Goal: Check status: Check status

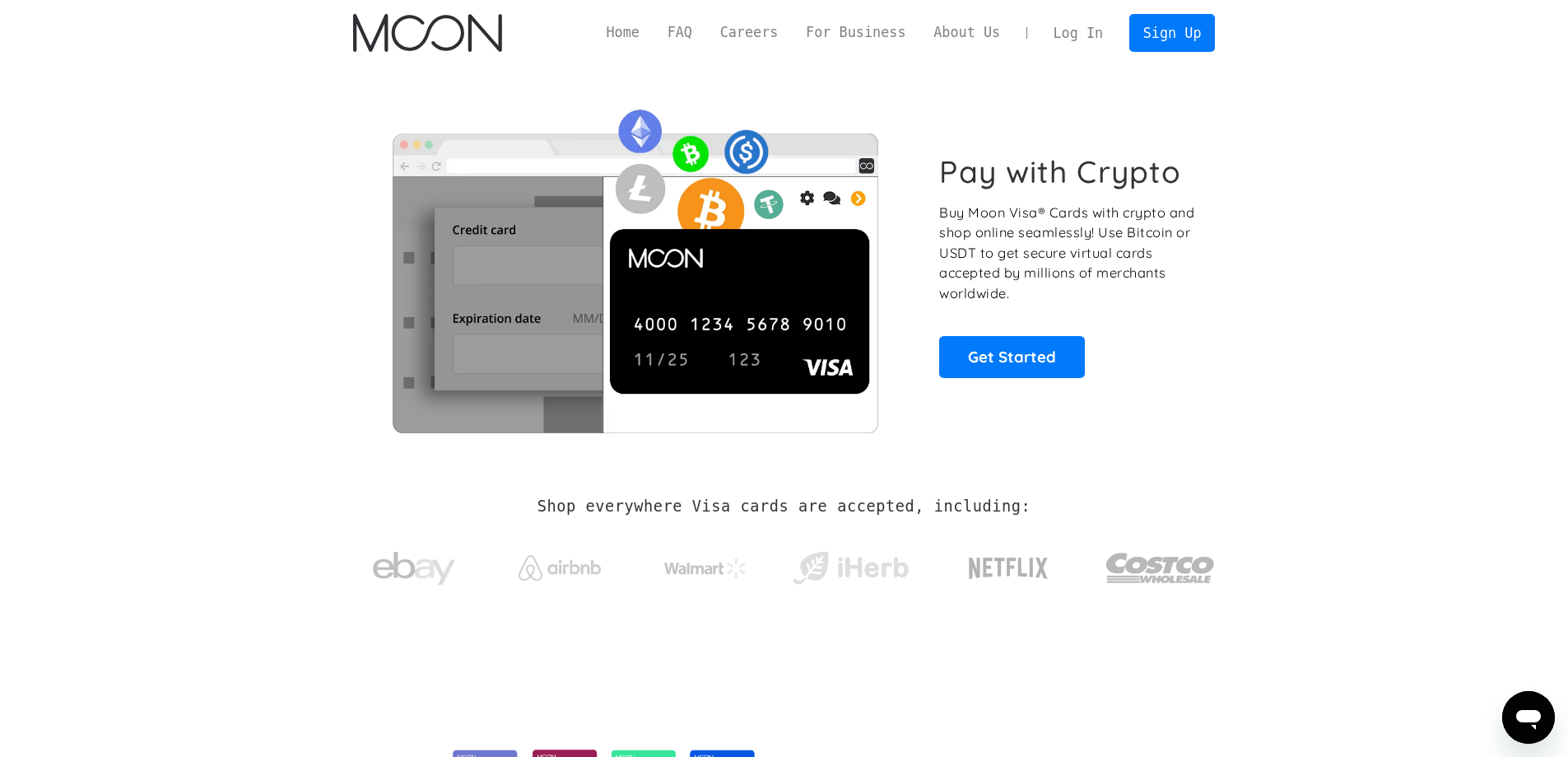
click at [1078, 39] on link "Log In" at bounding box center [1078, 33] width 77 height 36
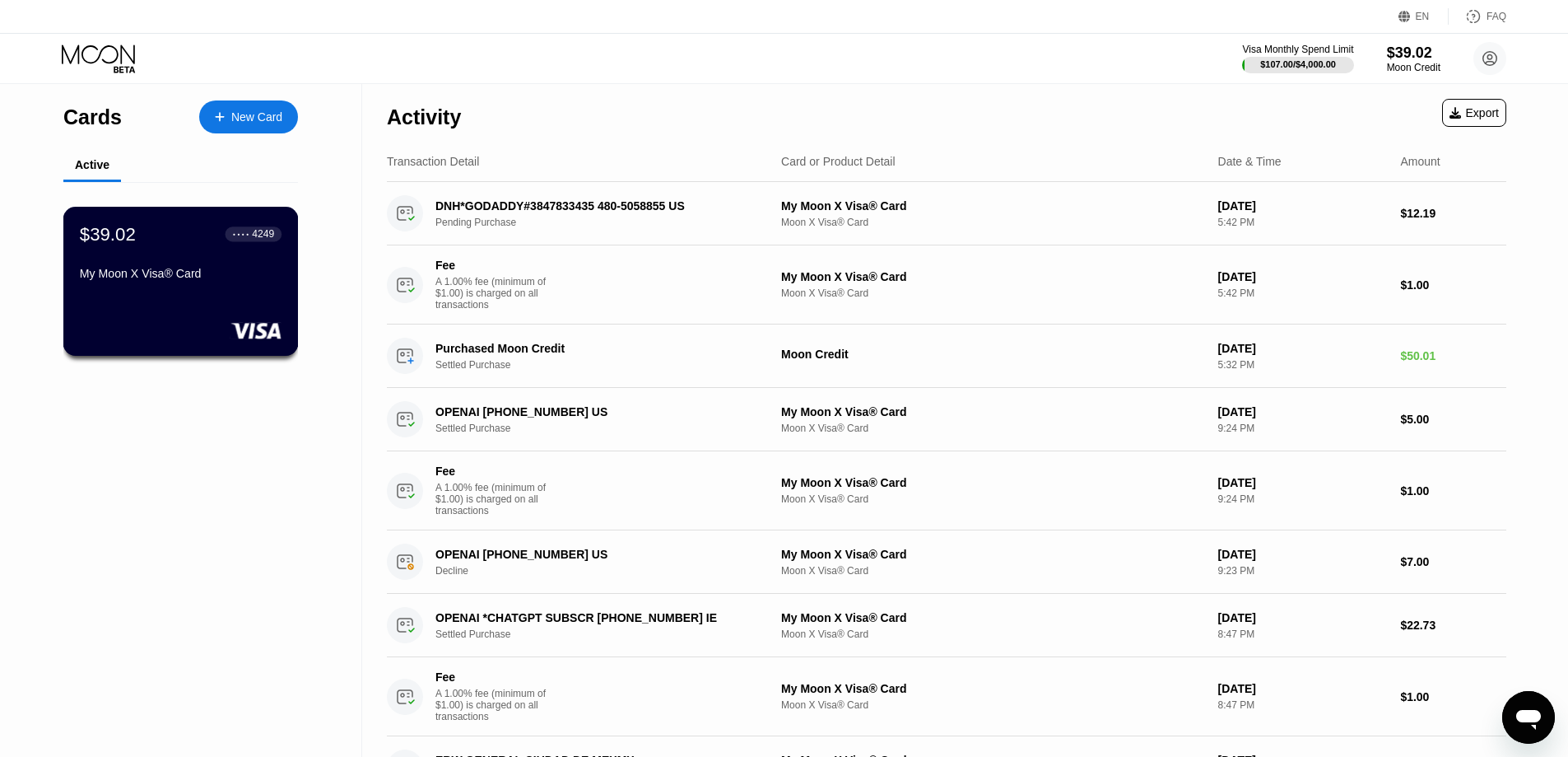
click at [185, 245] on div "$39.02 ● ● ● ● 4249" at bounding box center [180, 234] width 201 height 22
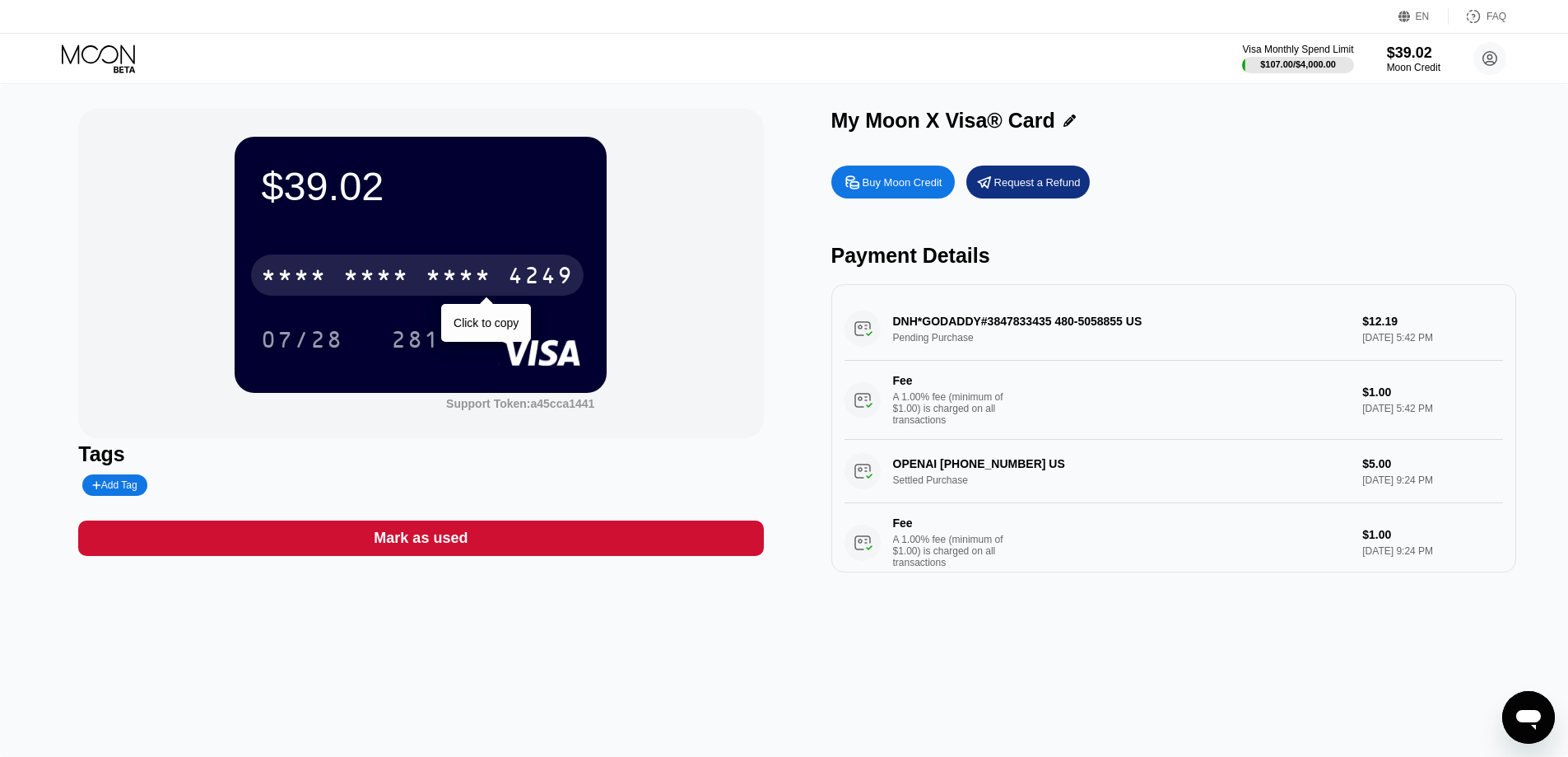
click at [443, 275] on div "* * * *" at bounding box center [458, 278] width 66 height 26
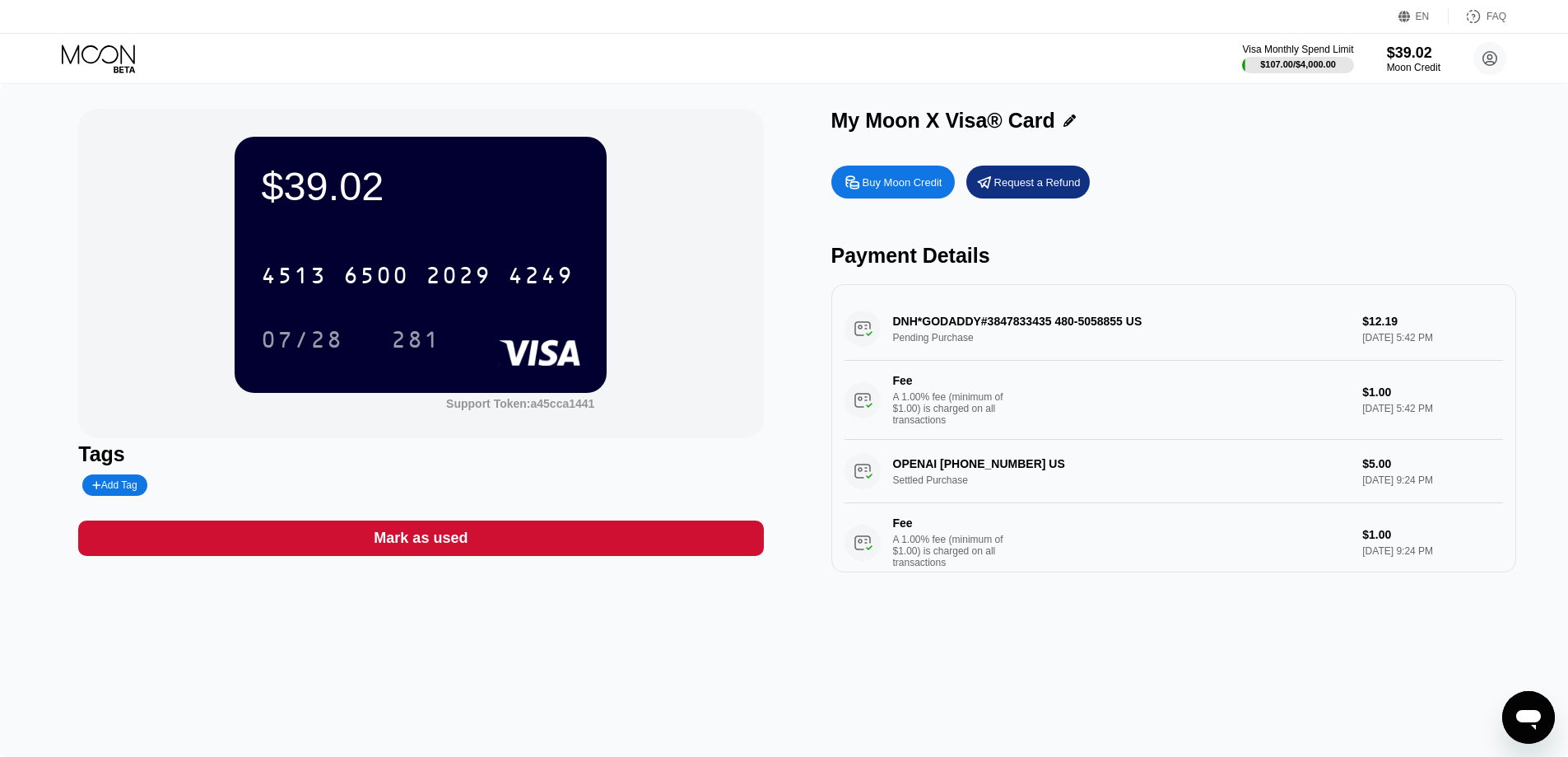
drag, startPoint x: 295, startPoint y: 336, endPoint x: 16, endPoint y: 400, distance: 286.2
click at [295, 336] on div "07/28" at bounding box center [302, 342] width 82 height 26
drag, startPoint x: 425, startPoint y: 346, endPoint x: 41, endPoint y: 319, distance: 384.9
click at [425, 346] on div "281" at bounding box center [416, 342] width 49 height 26
